Goal: Task Accomplishment & Management: Use online tool/utility

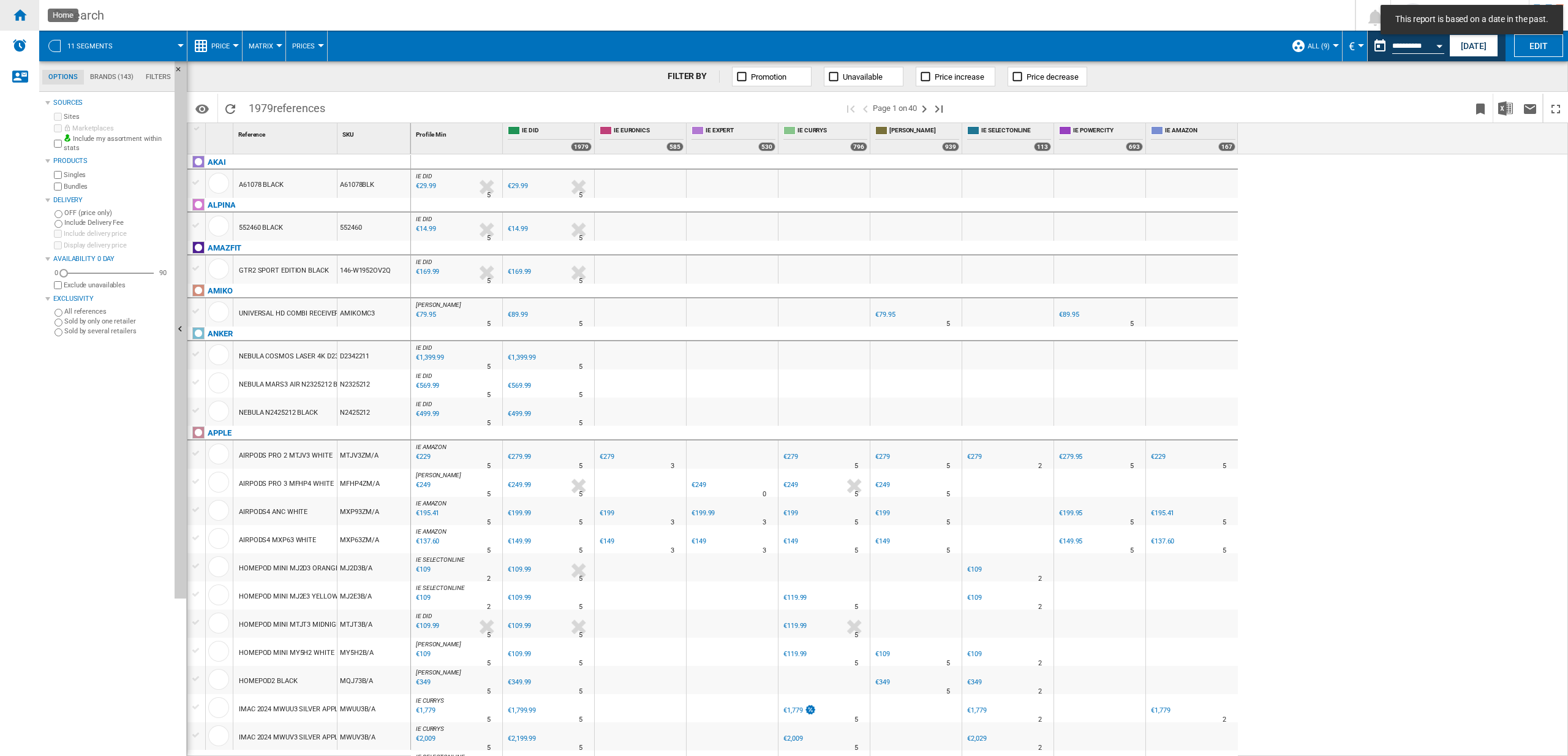
click at [25, 16] on ng-md-icon "Home" at bounding box center [19, 15] width 15 height 15
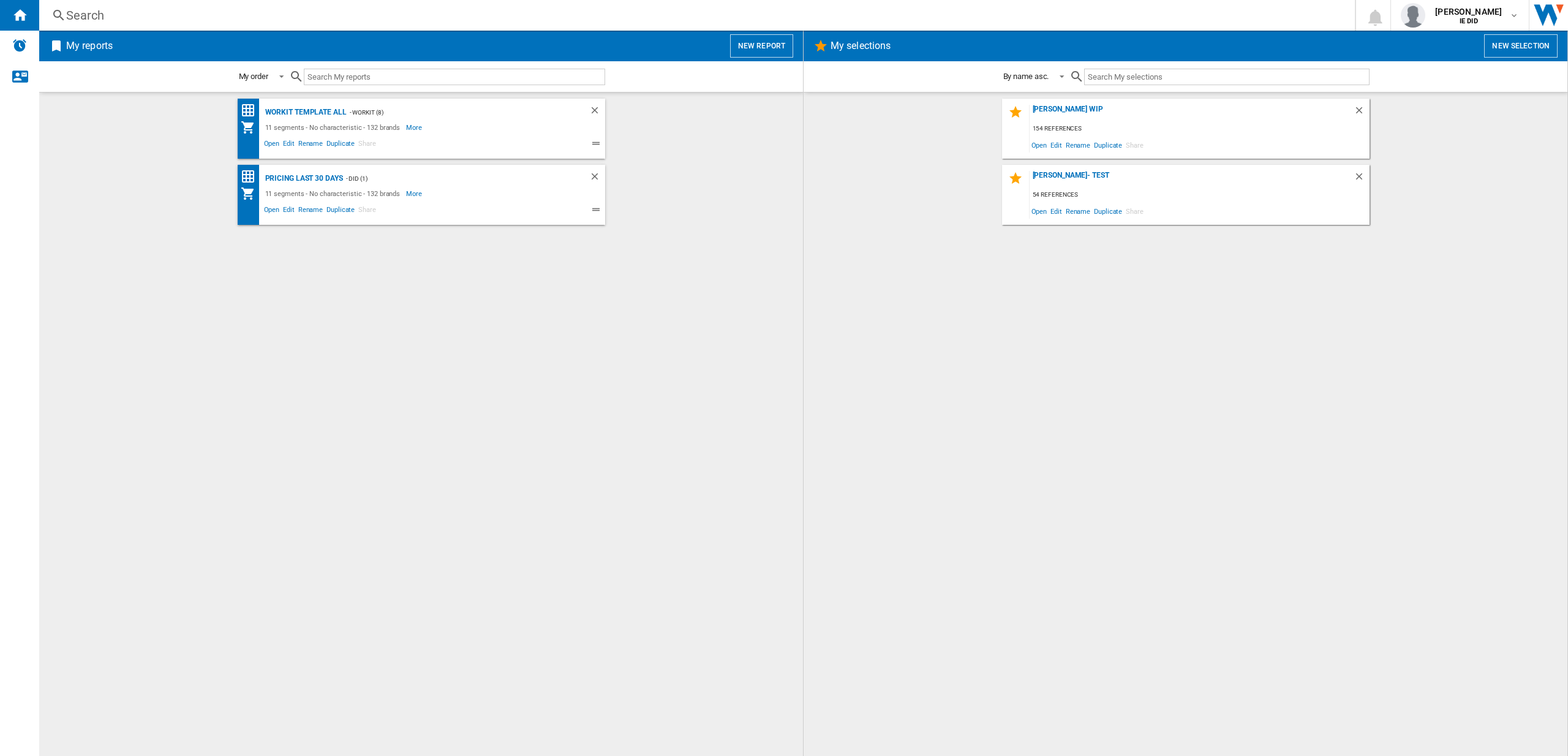
click at [768, 49] on button "New report" at bounding box center [761, 46] width 63 height 23
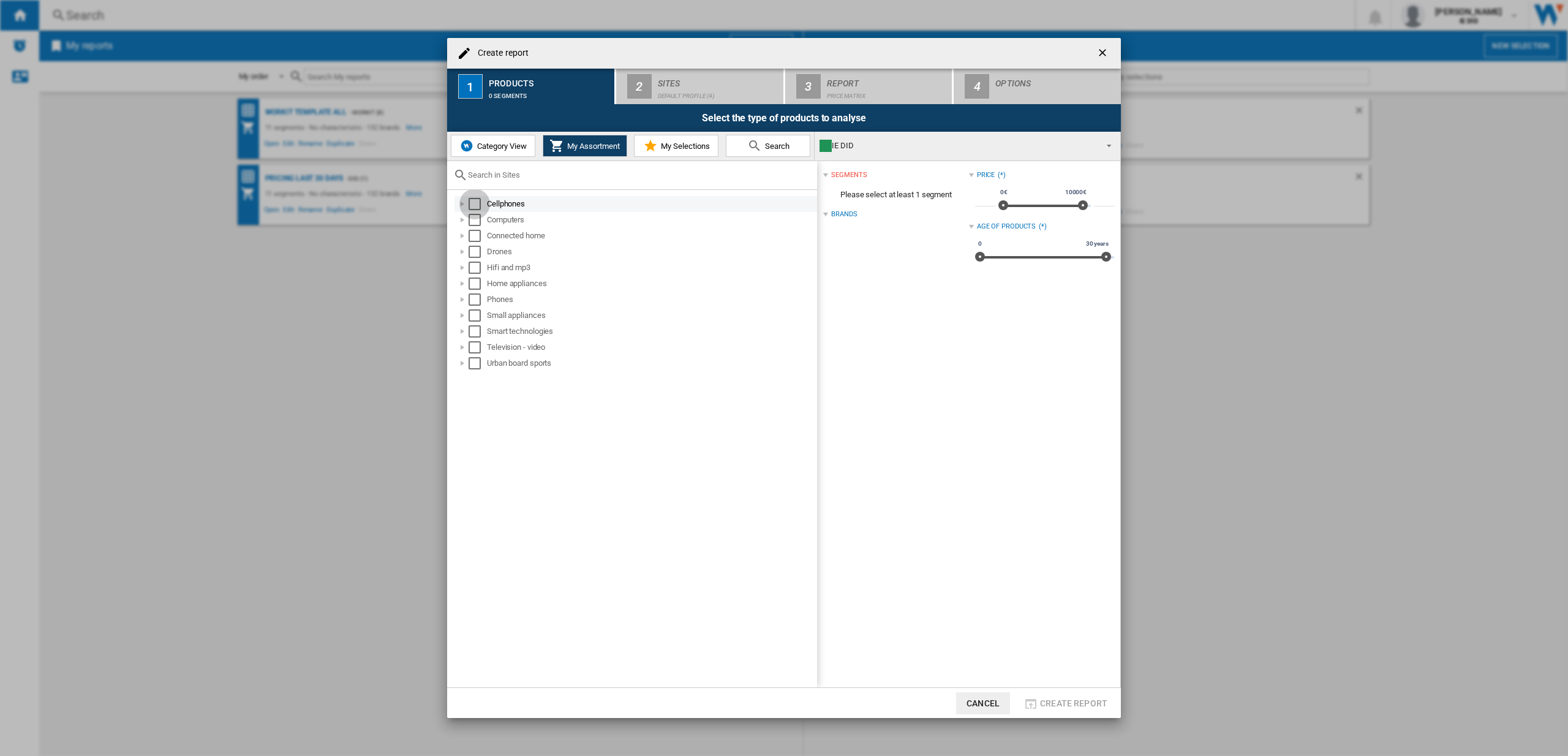
click at [480, 204] on div "Select" at bounding box center [474, 203] width 12 height 12
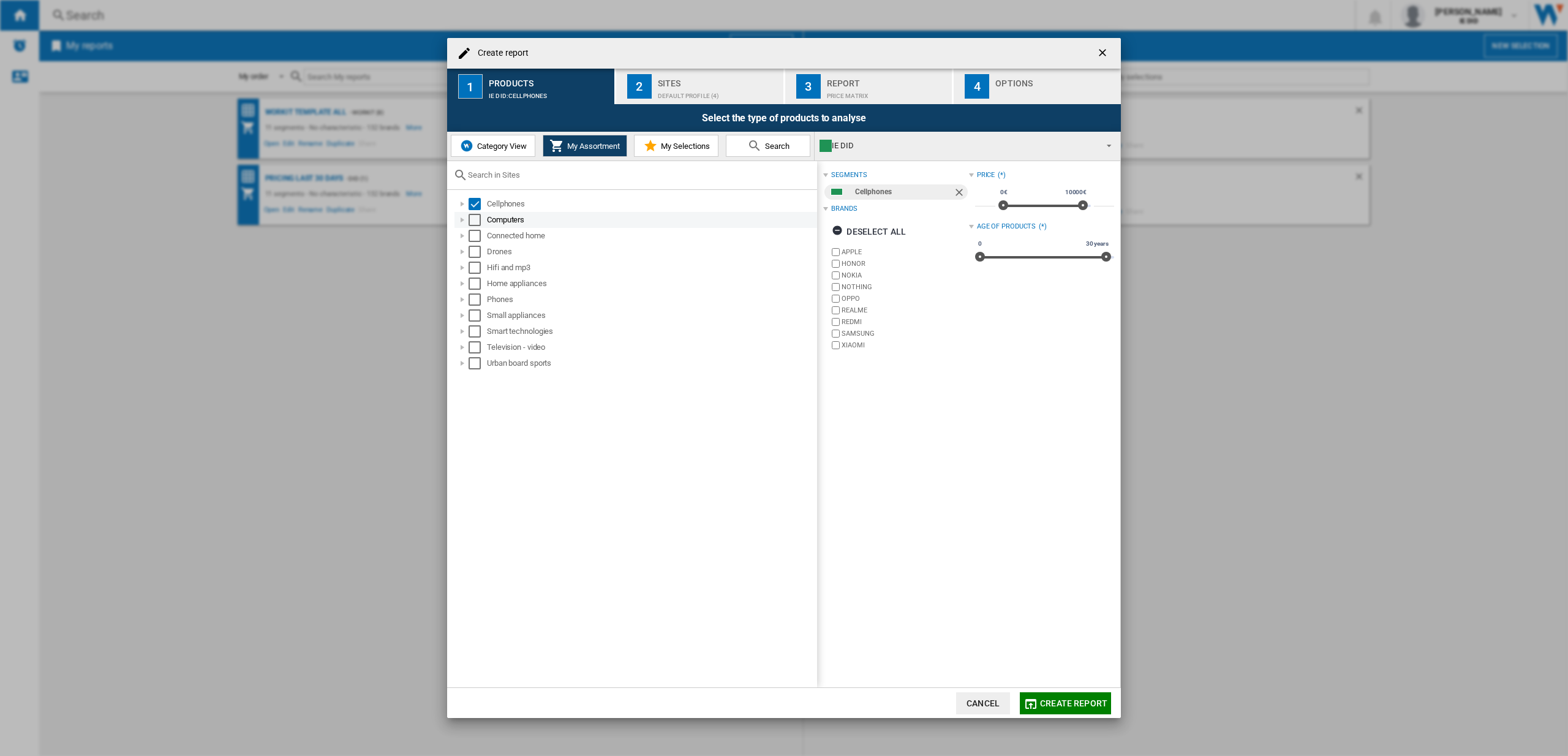
click at [472, 220] on div "Select" at bounding box center [474, 220] width 12 height 12
click at [476, 237] on div "Select" at bounding box center [474, 235] width 12 height 12
click at [474, 250] on div "Select" at bounding box center [474, 252] width 12 height 12
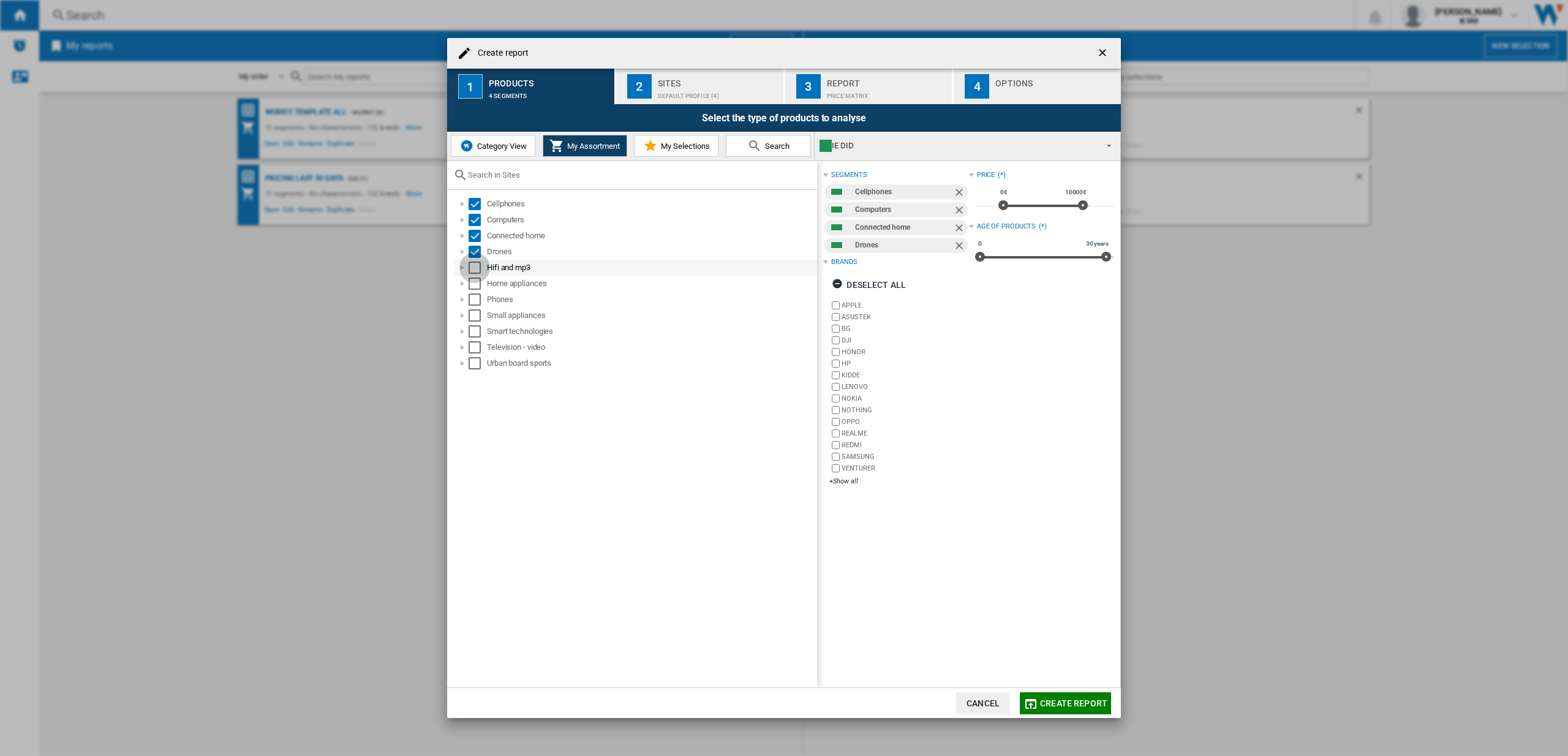
click at [478, 266] on div "Select" at bounding box center [474, 267] width 12 height 12
click at [475, 279] on div "Select" at bounding box center [474, 283] width 12 height 12
click at [474, 301] on div "Select" at bounding box center [474, 299] width 12 height 12
click at [476, 316] on div "Select" at bounding box center [474, 315] width 12 height 12
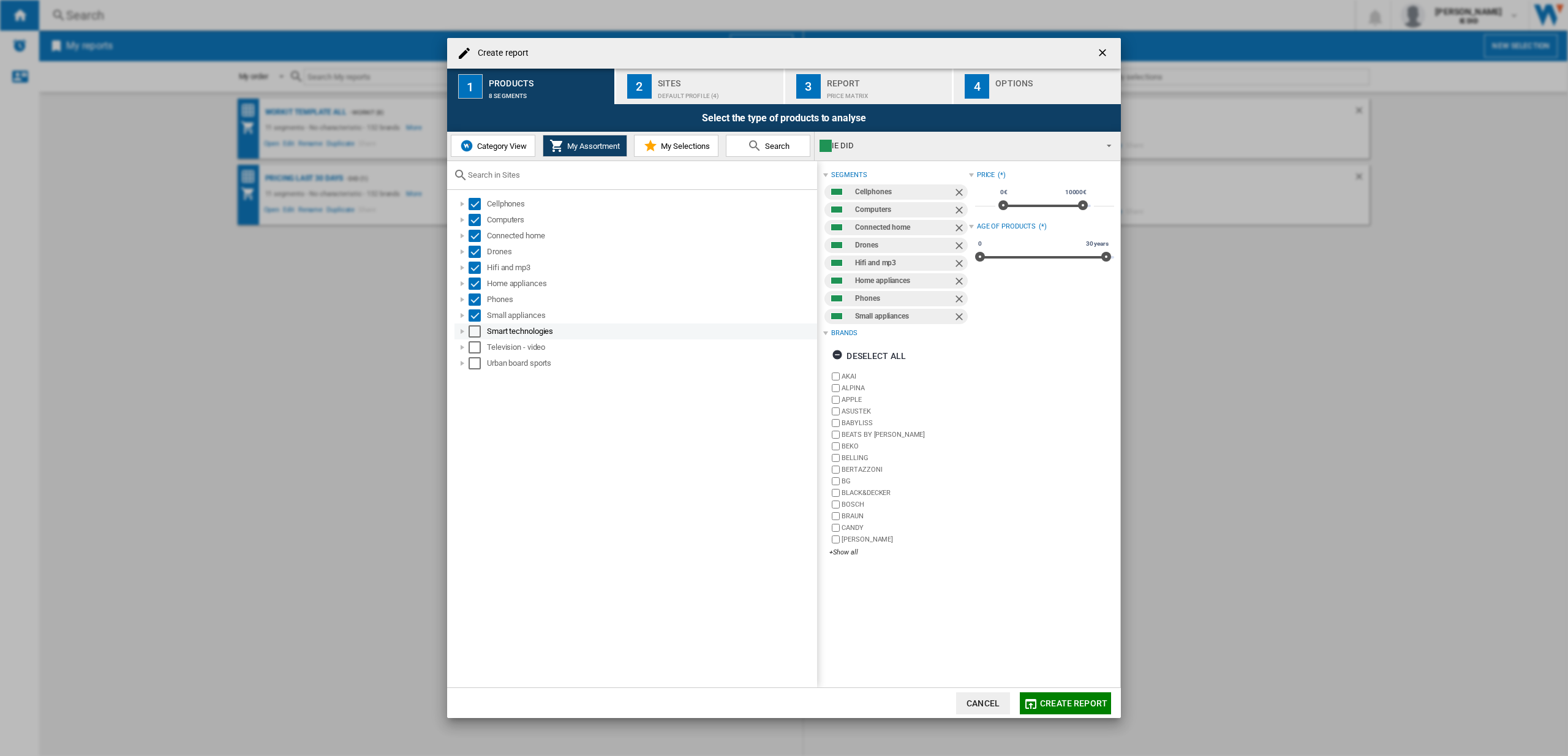
click at [474, 331] on div "Select" at bounding box center [474, 331] width 12 height 12
click at [478, 350] on div "Select" at bounding box center [474, 347] width 12 height 12
click at [476, 372] on div "Cellphones Computers Connected home Drones Hifi and mp3 Home appliances Phones …" at bounding box center [632, 439] width 371 height 498
click at [477, 368] on div "Select" at bounding box center [474, 362] width 12 height 12
click at [721, 81] on div "Sites" at bounding box center [718, 80] width 121 height 13
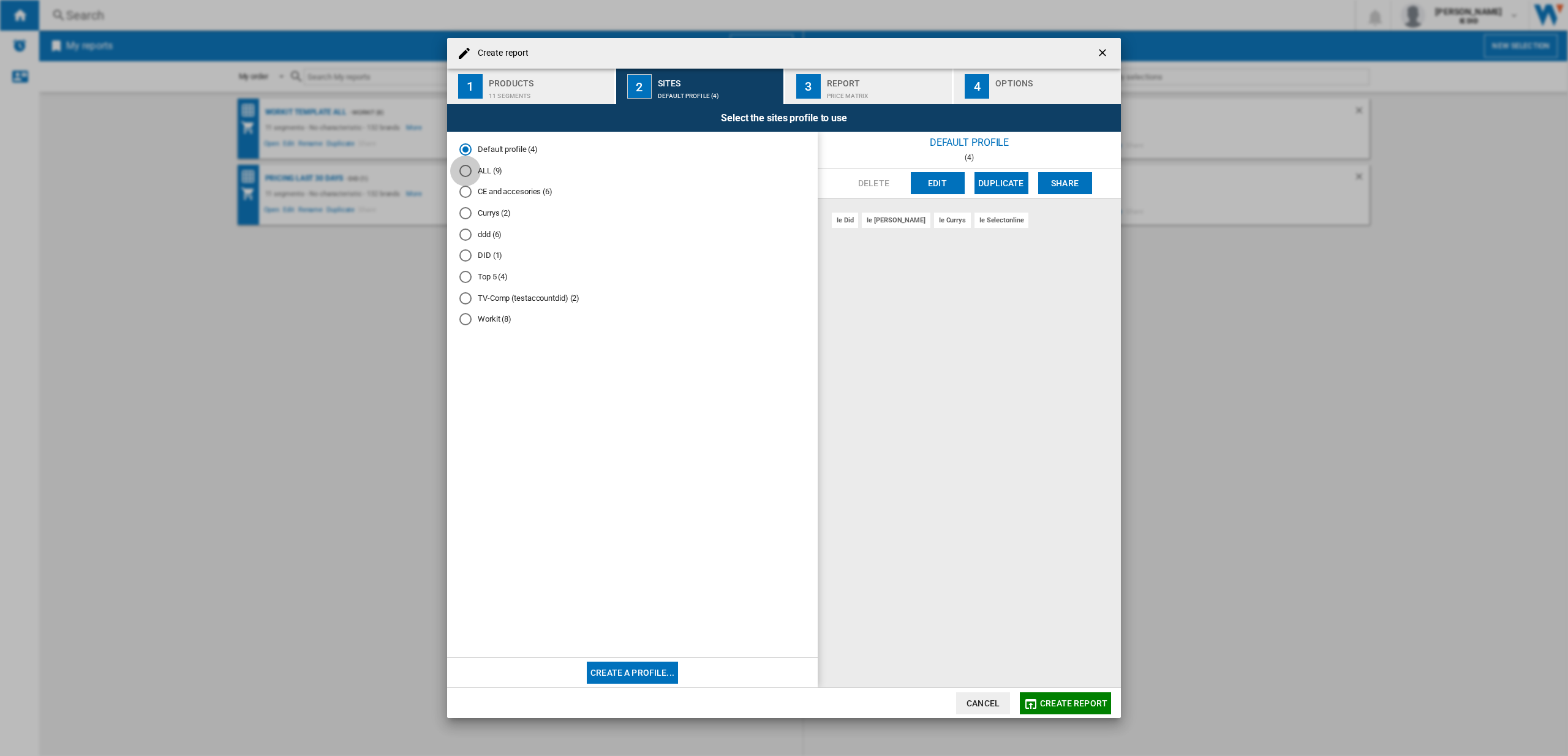
click at [465, 172] on div "ALL (9)" at bounding box center [465, 170] width 12 height 12
click at [1073, 699] on span "Create report" at bounding box center [1074, 703] width 68 height 10
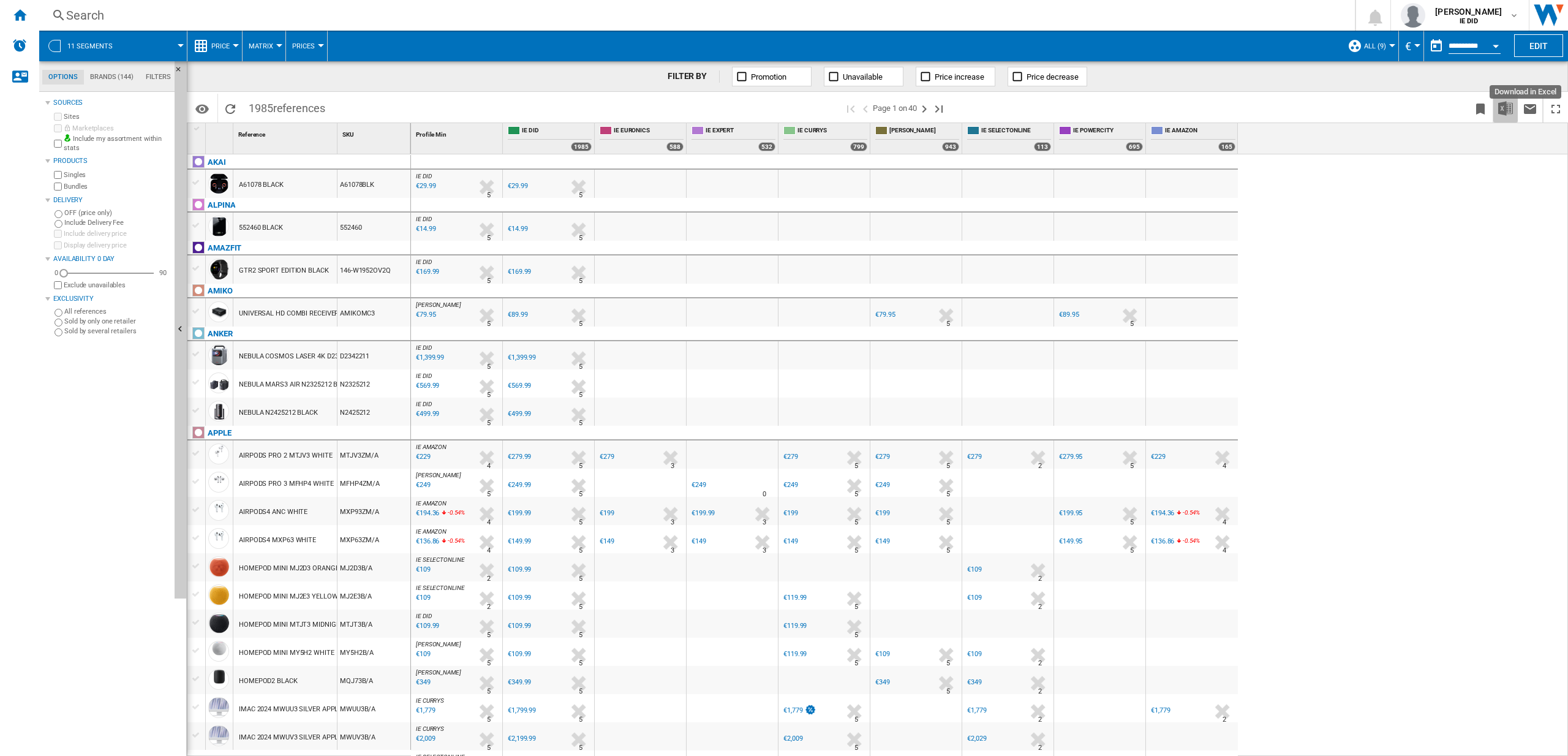
click at [1505, 103] on img "Download in Excel" at bounding box center [1506, 109] width 15 height 15
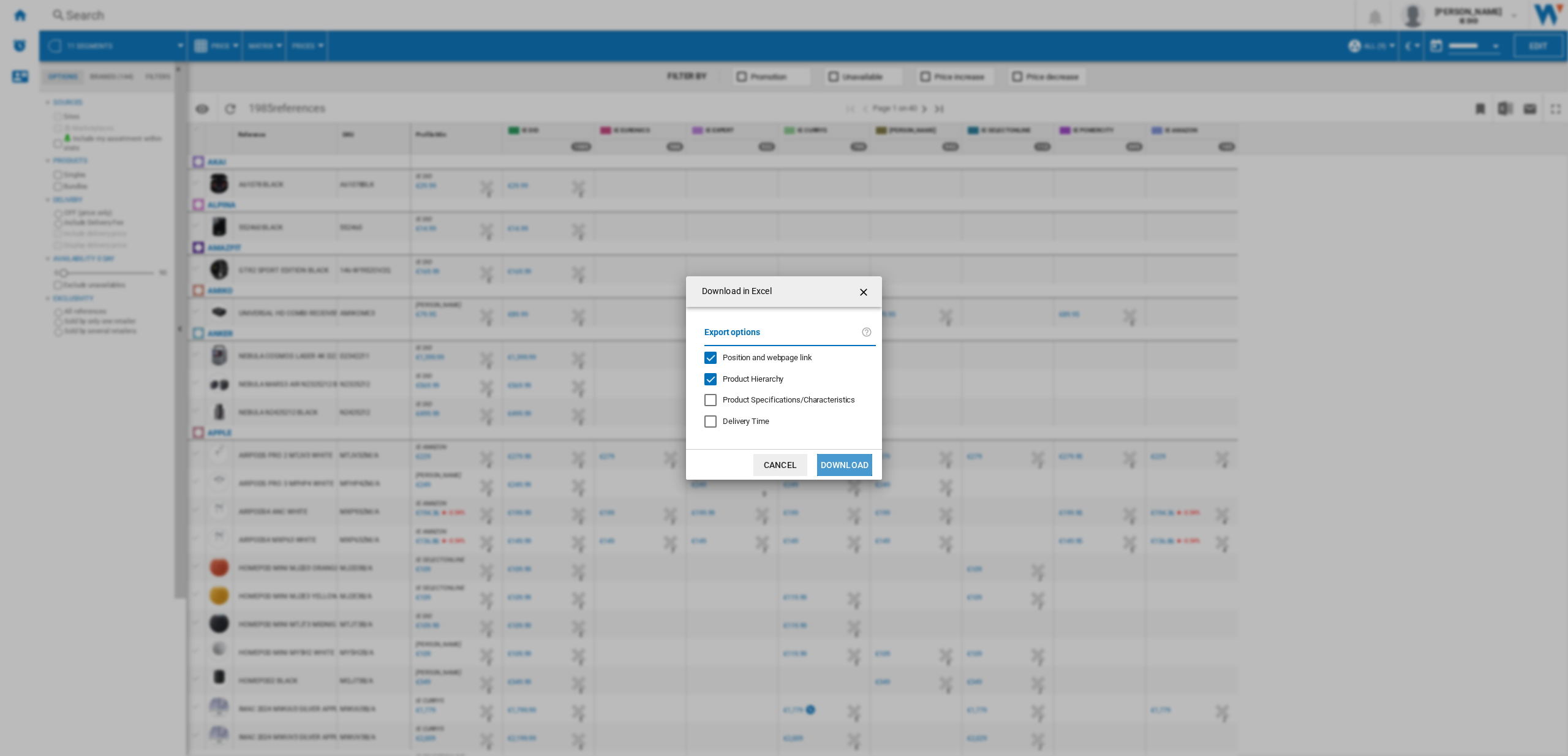
click at [835, 459] on button "Download" at bounding box center [844, 465] width 55 height 22
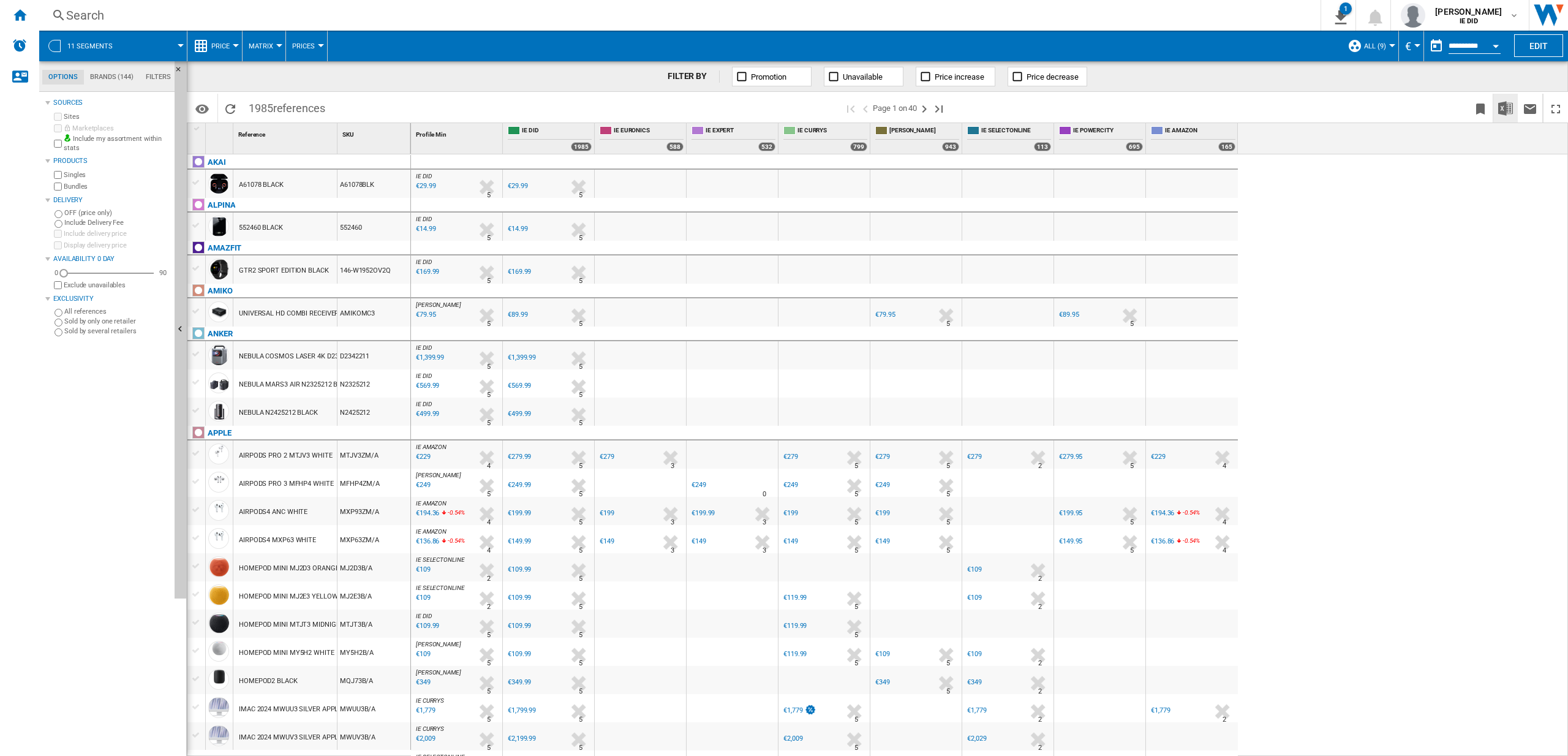
click at [1505, 108] on img "Download in Excel" at bounding box center [1506, 109] width 15 height 15
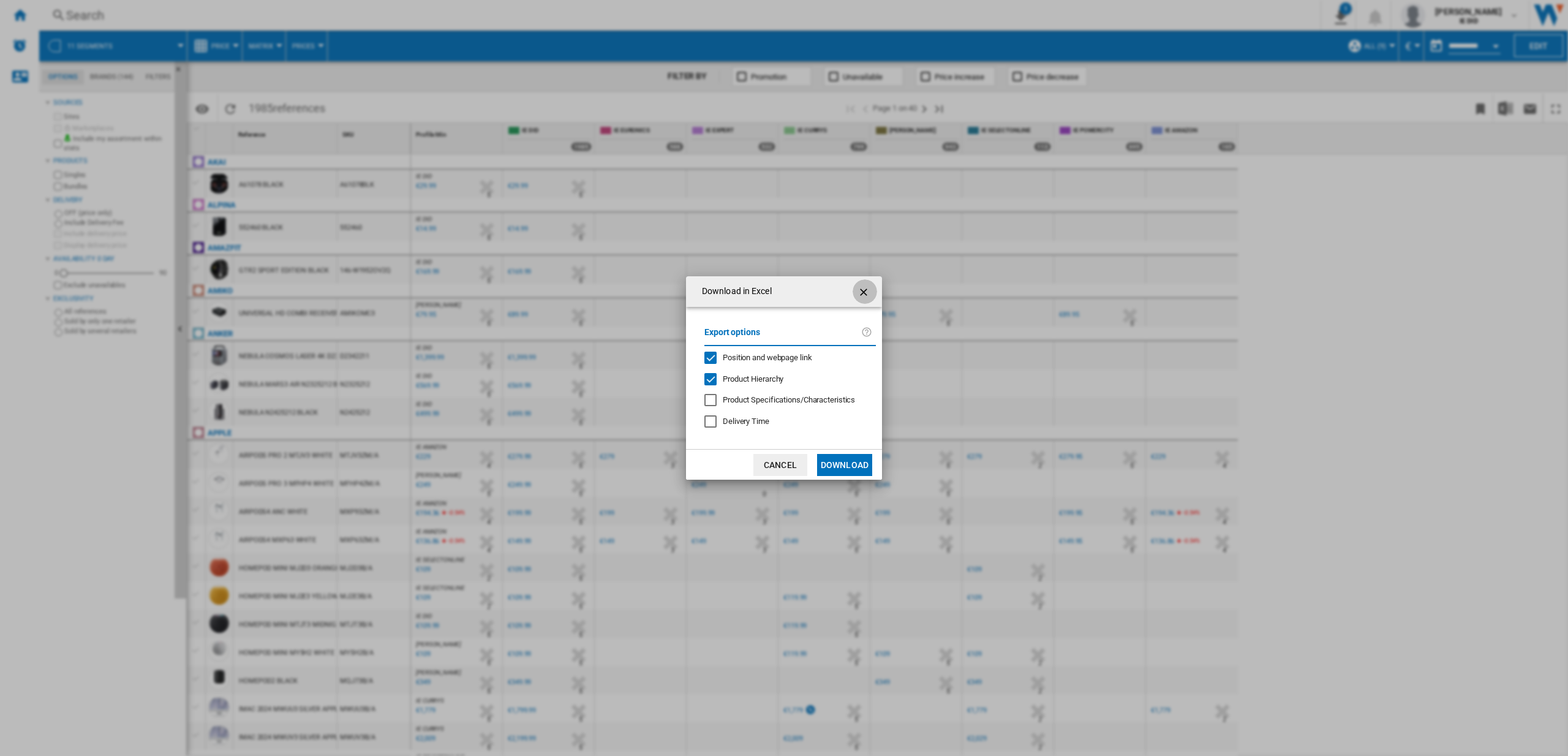
click at [871, 293] on ng-md-icon "getI18NText('BUTTONS.CLOSE_DIALOG')" at bounding box center [865, 292] width 15 height 15
